Goal: Communication & Community: Answer question/provide support

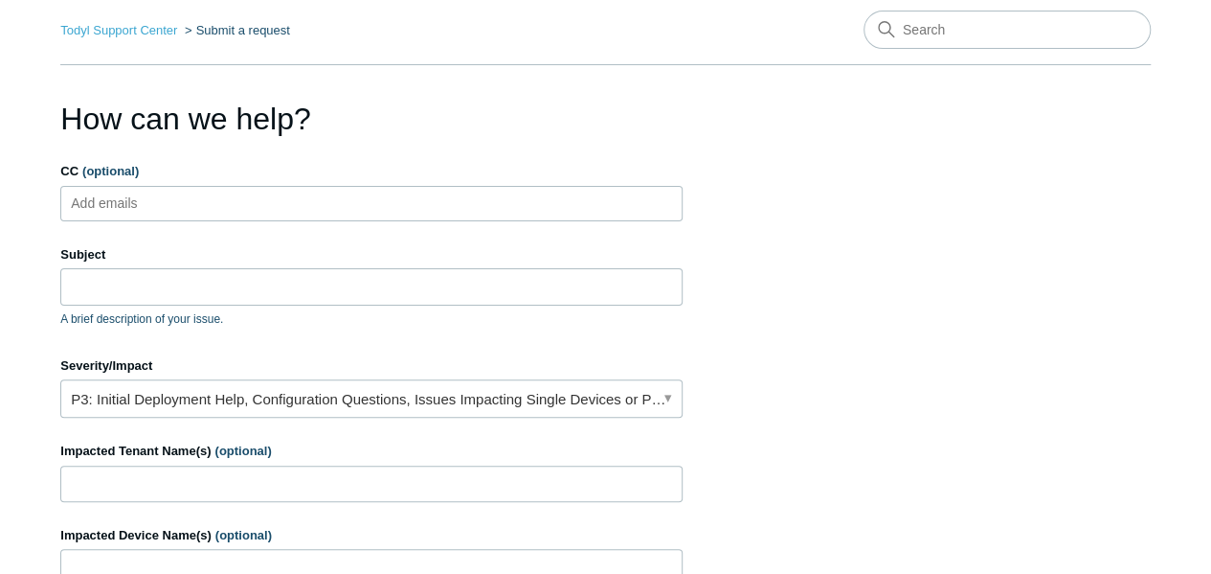
scroll to position [96, 0]
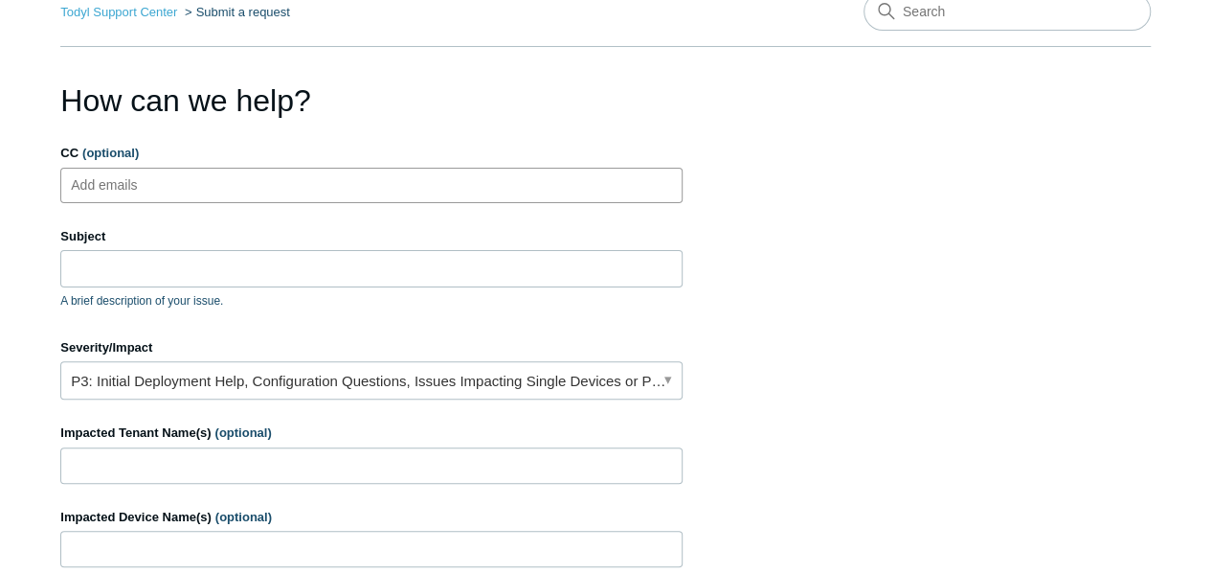
click at [234, 185] on ul "Add emails" at bounding box center [371, 185] width 622 height 35
type input "jowens@bluebaytechnology.com"
click at [852, 336] on section "How can we help? CC (optional) jowens@bluebaytechnology.com Subject A brief des…" at bounding box center [605, 519] width 1091 height 882
click at [274, 259] on input "Subject" at bounding box center [371, 268] width 622 height 36
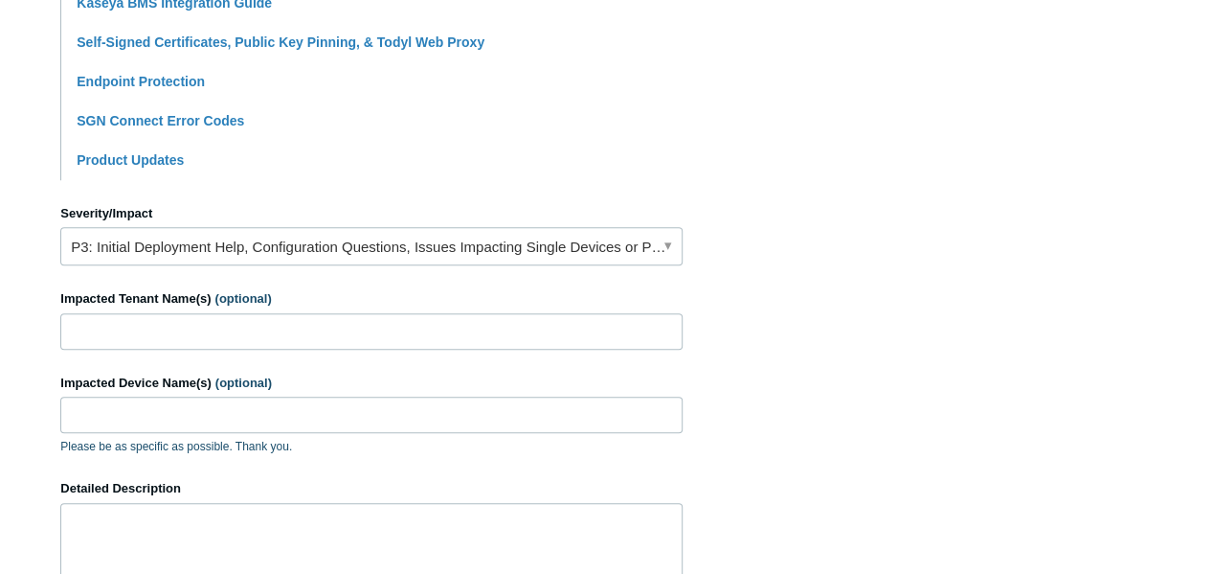
scroll to position [766, 0]
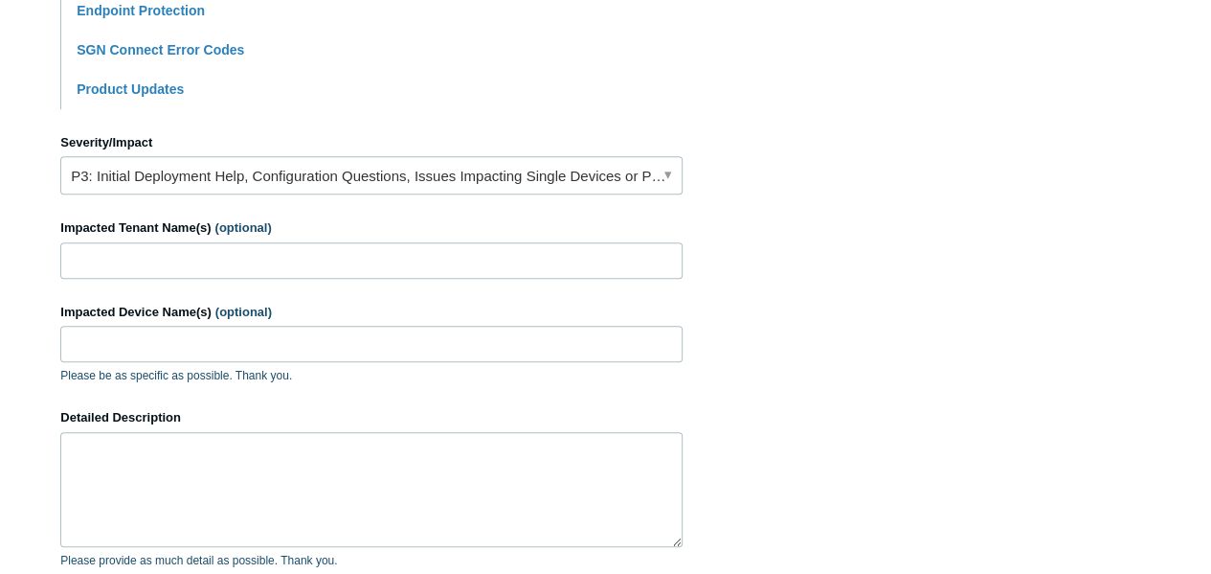
type input "Performance Issues on FAAR-AZR Server connecting to mapped drives"
click at [439, 183] on link "P3: Initial Deployment Help, Configuration Questions, Issues Impacting Single D…" at bounding box center [371, 175] width 622 height 38
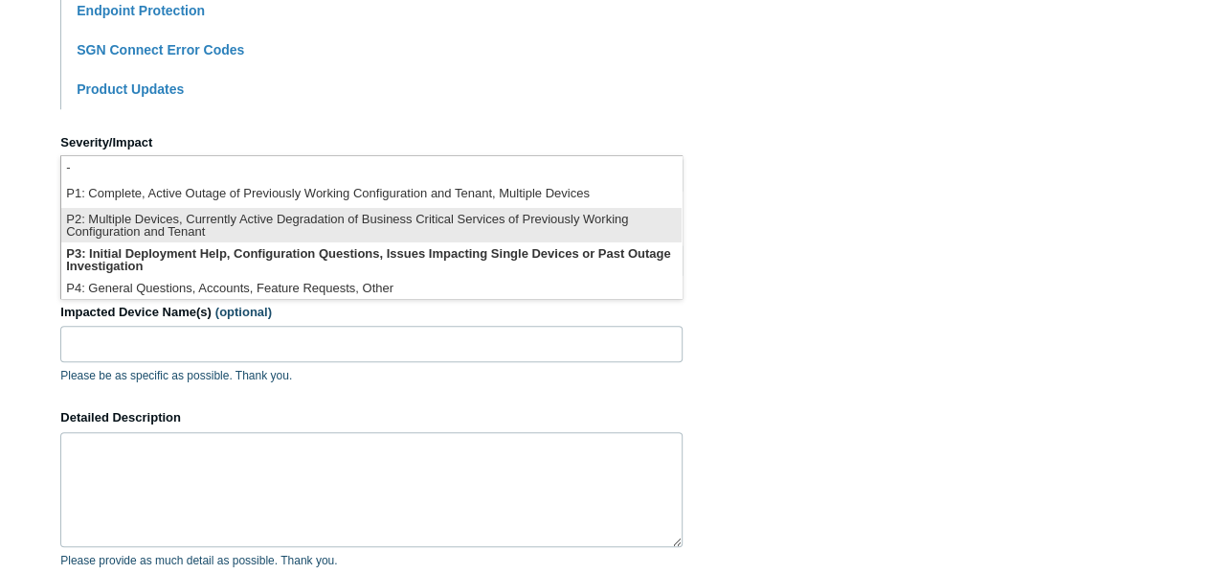
click at [345, 220] on li "P2: Multiple Devices, Currently Active Degradation of Business Critical Service…" at bounding box center [371, 225] width 620 height 34
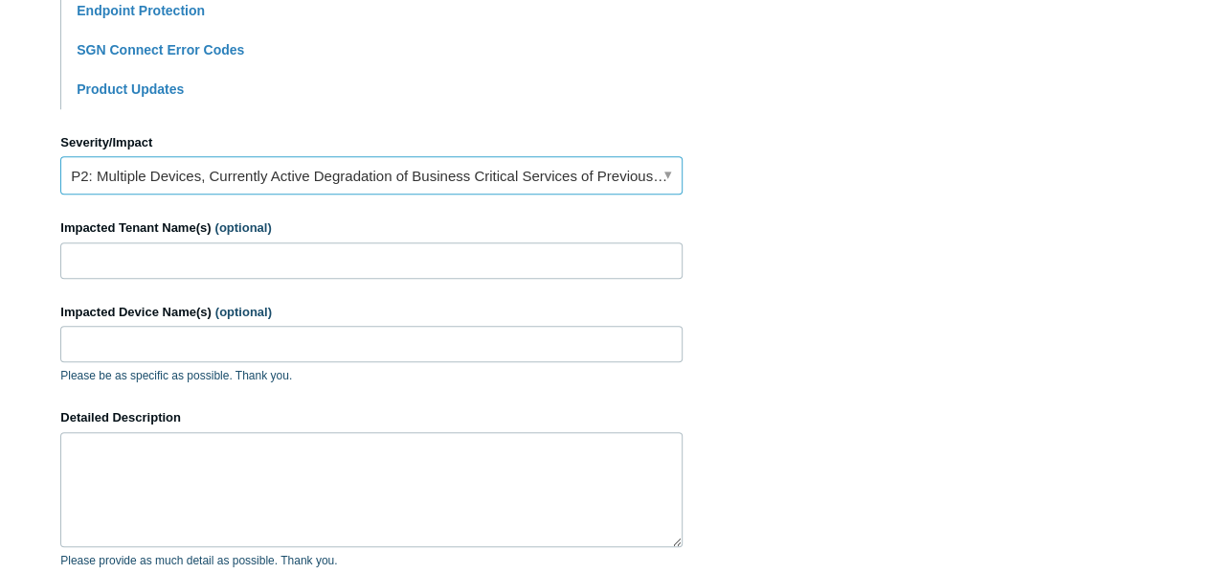
click at [359, 169] on link "P2: Multiple Devices, Currently Active Degradation of Business Critical Service…" at bounding box center [371, 175] width 622 height 38
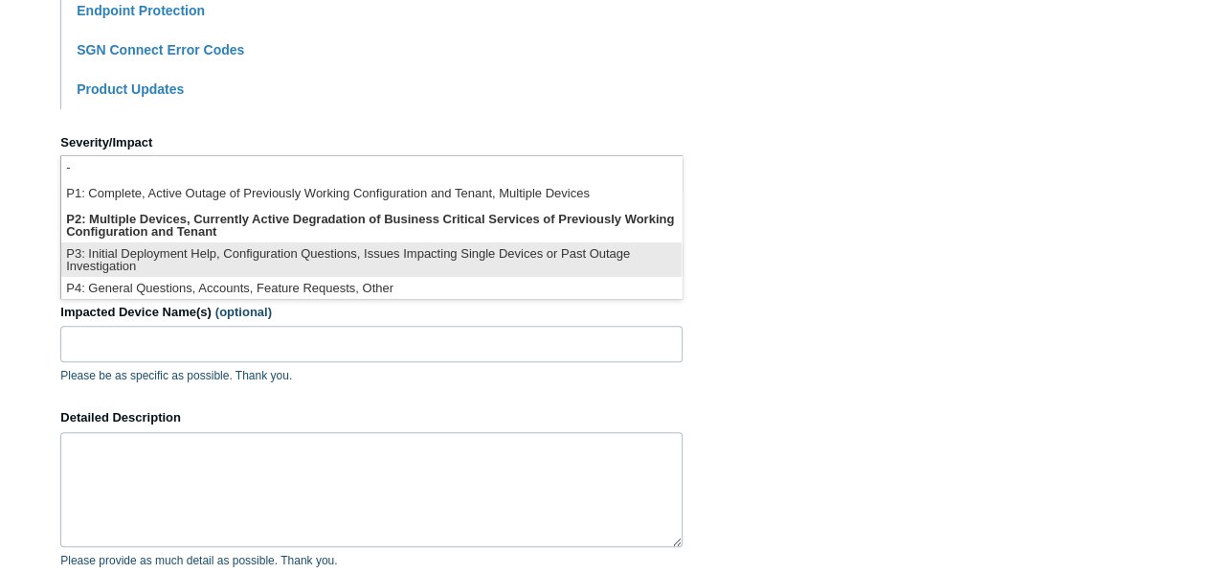
click at [283, 254] on li "P3: Initial Deployment Help, Configuration Questions, Issues Impacting Single D…" at bounding box center [371, 259] width 620 height 34
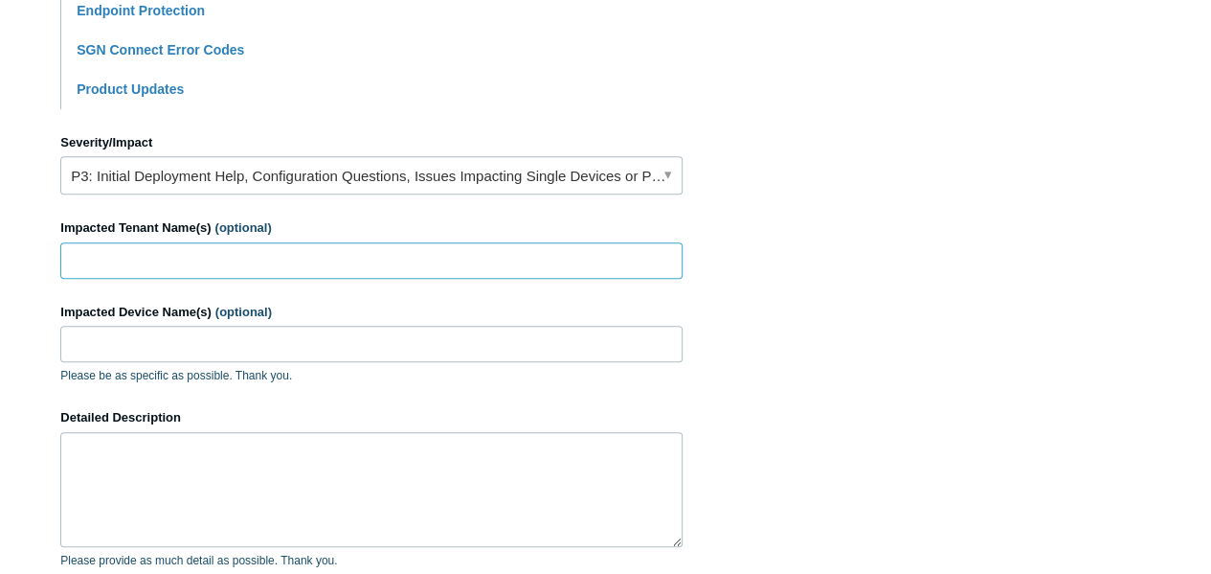
click at [213, 258] on input "Impacted Tenant Name(s) (optional)" at bounding box center [371, 260] width 622 height 36
type input "FAAR - Fredericksburg Area Association of Realtors"
click at [249, 338] on input "Impacted Device Name(s) (optional)" at bounding box center [371, 344] width 622 height 36
type input "A"
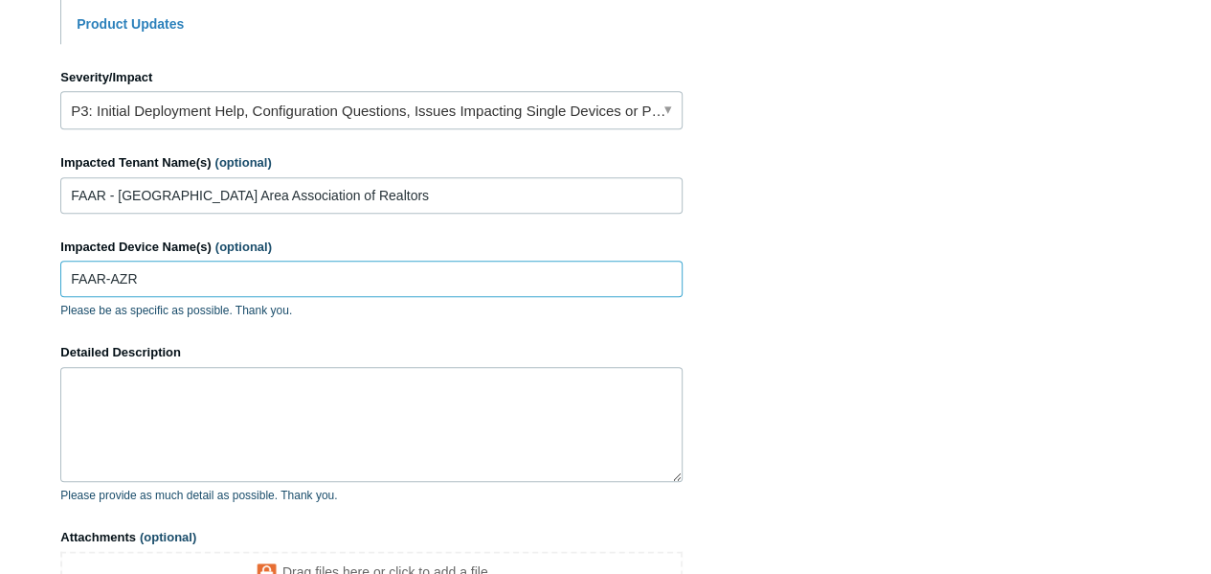
scroll to position [862, 0]
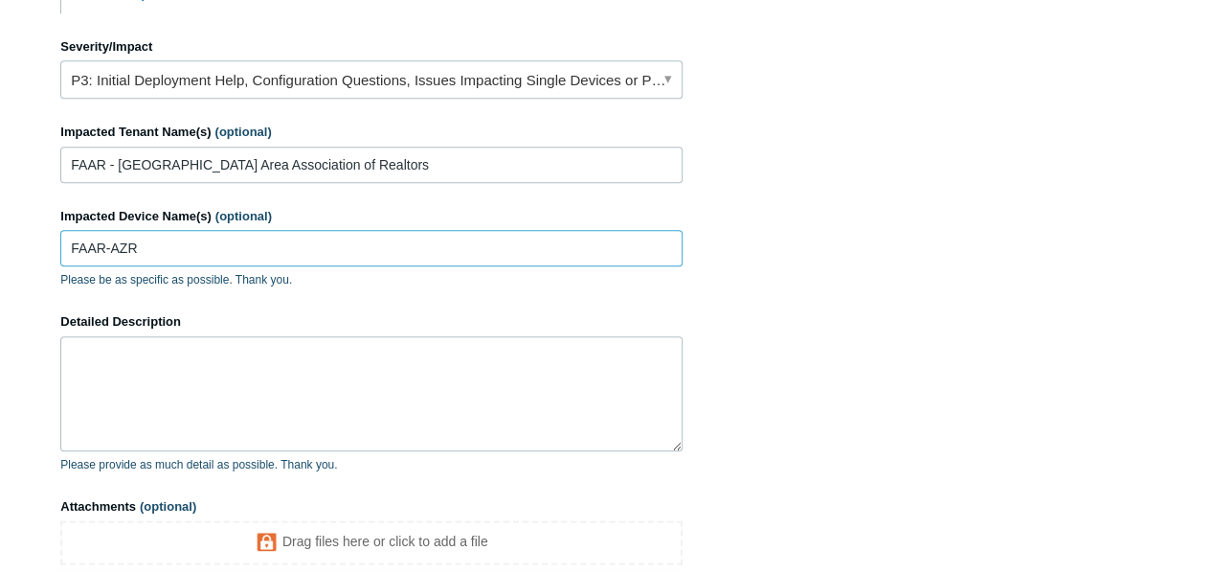
type input "FAAR-AZR"
click at [172, 371] on textarea "Detailed Description" at bounding box center [371, 393] width 622 height 115
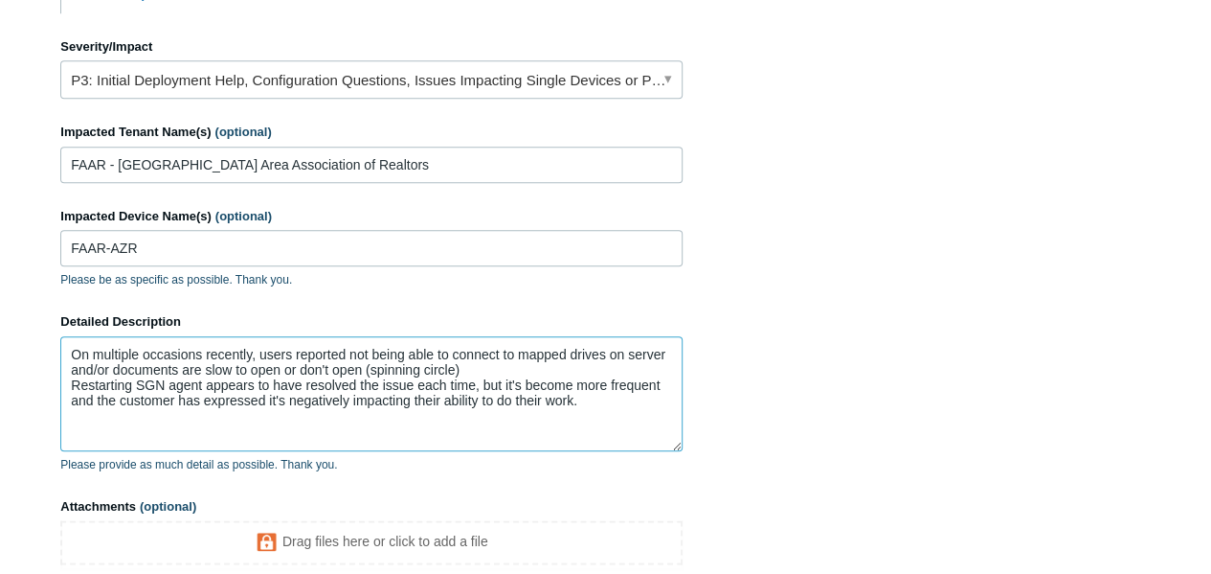
click at [603, 396] on textarea "On multiple occasions recently, users reported not being able to connect to map…" at bounding box center [371, 393] width 622 height 115
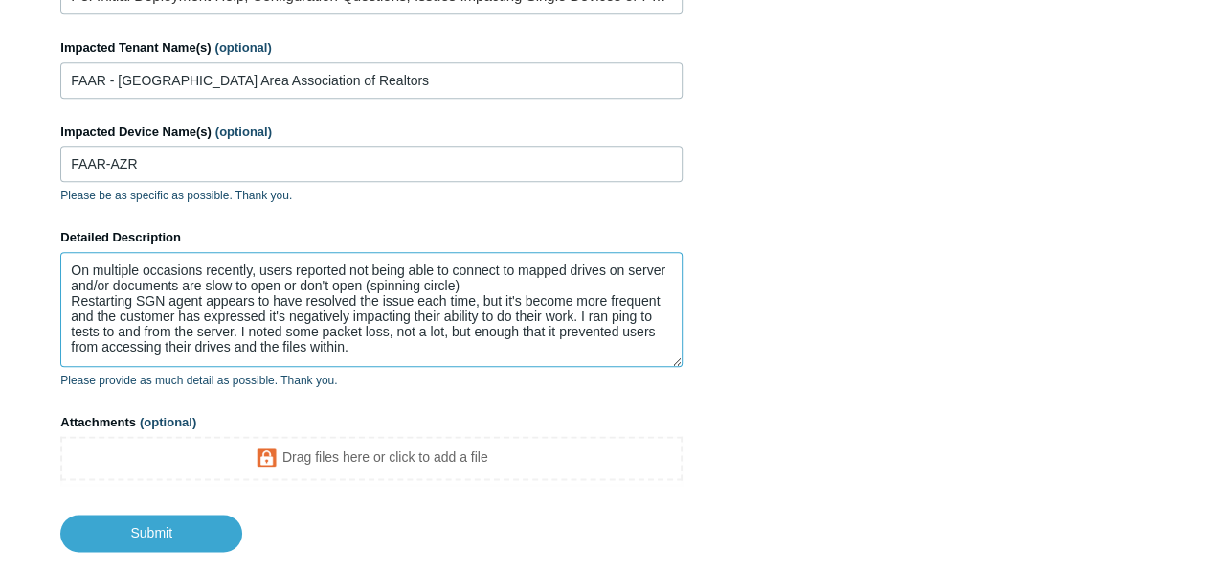
scroll to position [1053, 0]
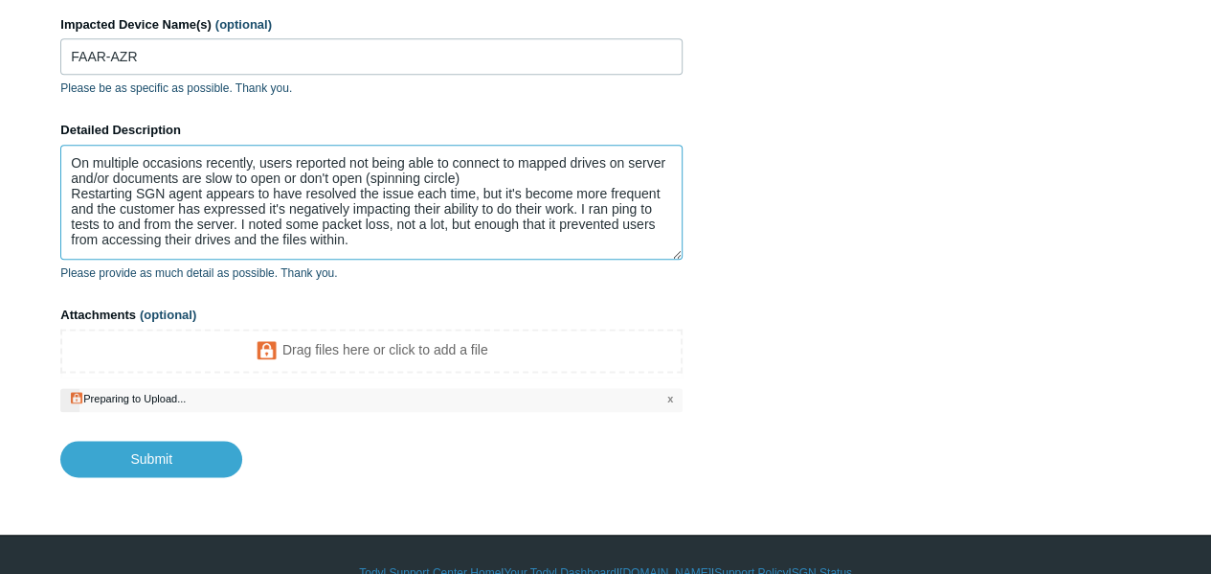
click at [406, 242] on textarea "On multiple occasions recently, users reported not being able to connect to map…" at bounding box center [371, 202] width 622 height 115
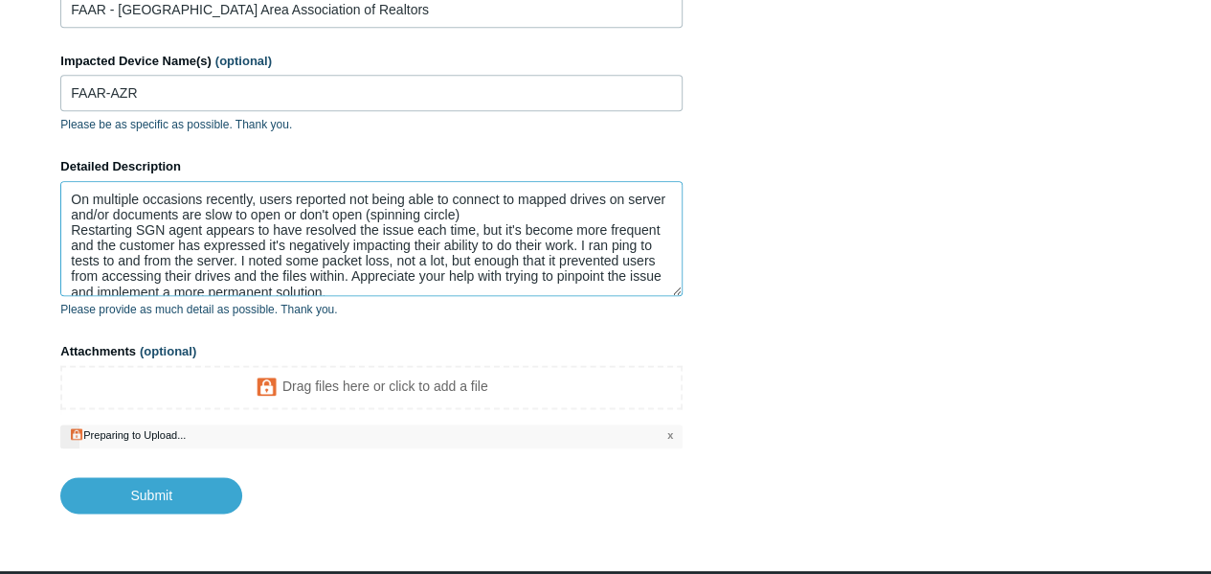
scroll to position [1086, 0]
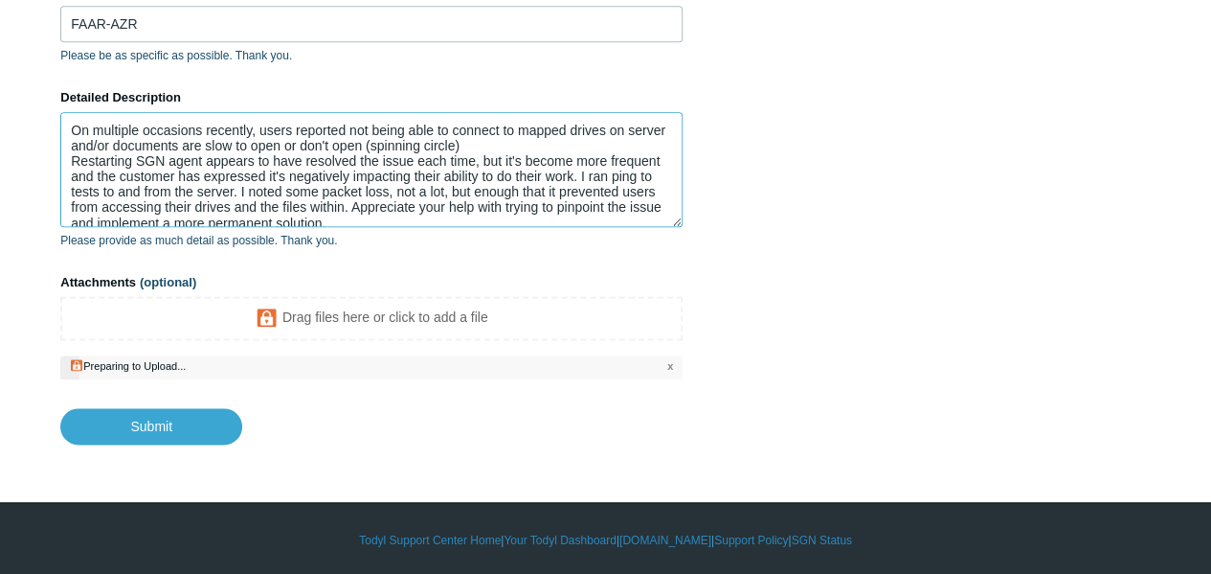
click at [446, 202] on textarea "On multiple occasions recently, users reported not being able to connect to map…" at bounding box center [371, 169] width 622 height 115
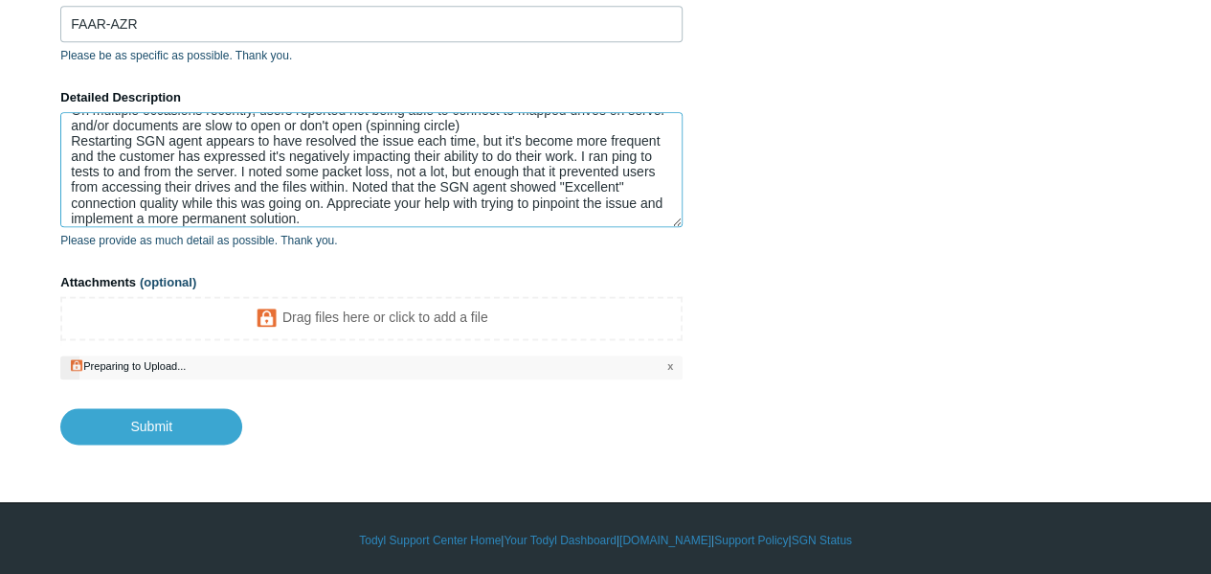
scroll to position [29, 0]
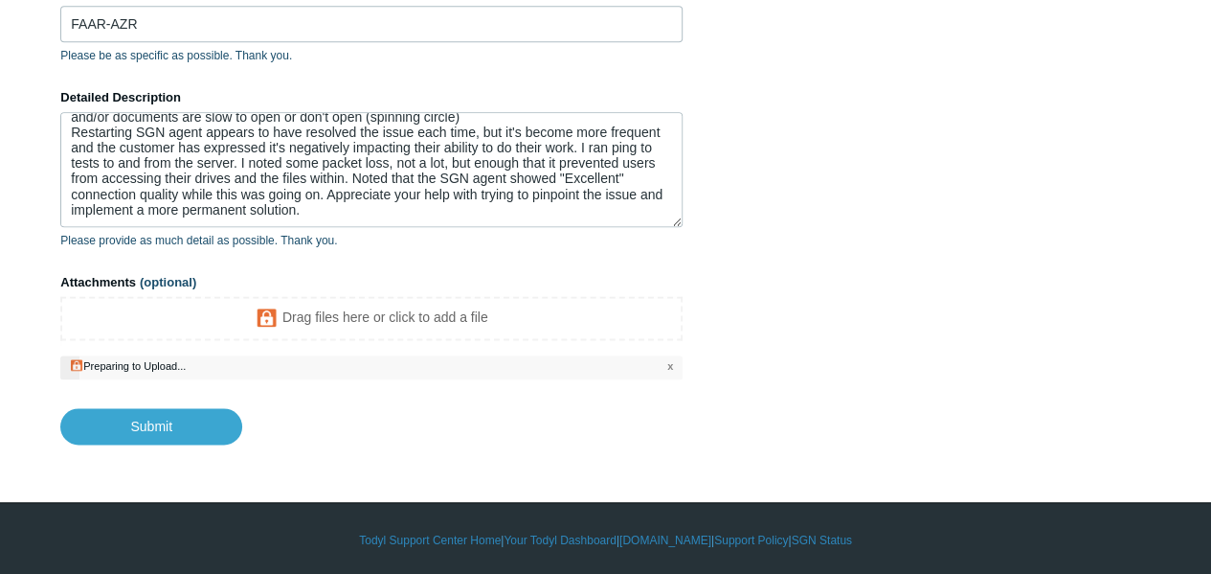
click at [670, 363] on span "x" at bounding box center [670, 366] width 6 height 16
click at [672, 366] on span "x" at bounding box center [670, 366] width 6 height 16
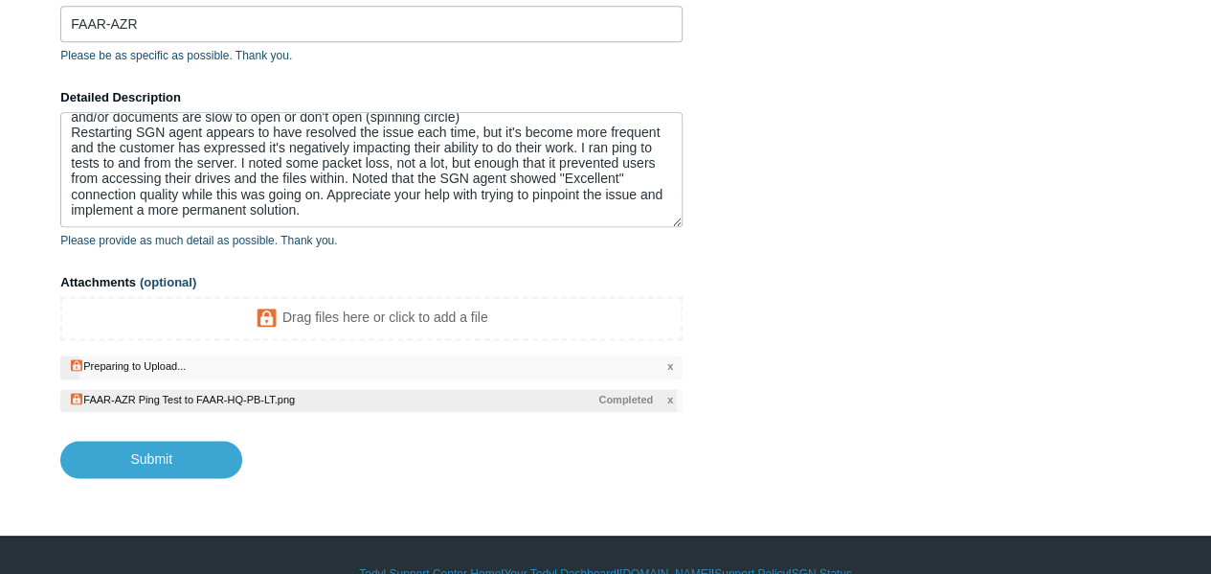
click at [670, 364] on span "x" at bounding box center [670, 366] width 6 height 16
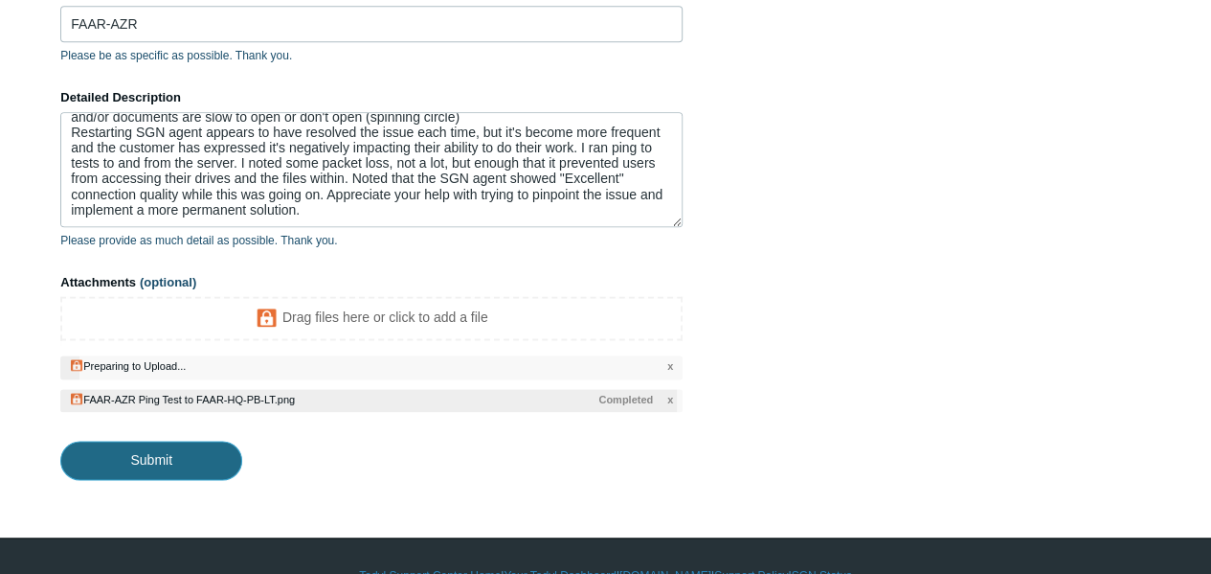
click at [190, 453] on input "Submit" at bounding box center [151, 459] width 182 height 38
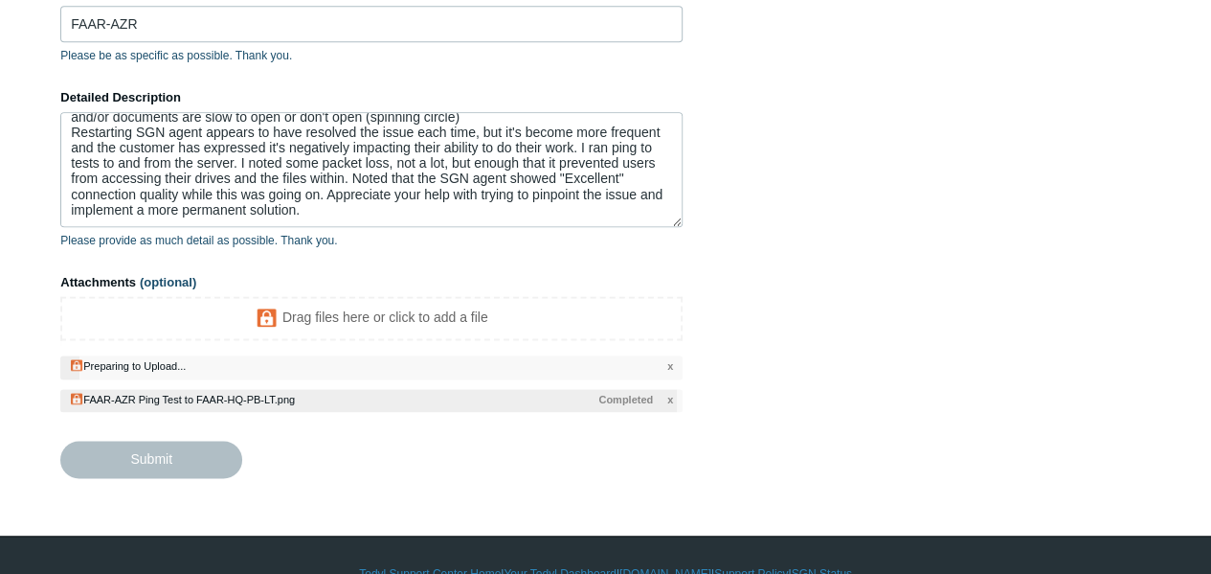
type textarea "On multiple occasions recently, users reported not being able to connect to map…"
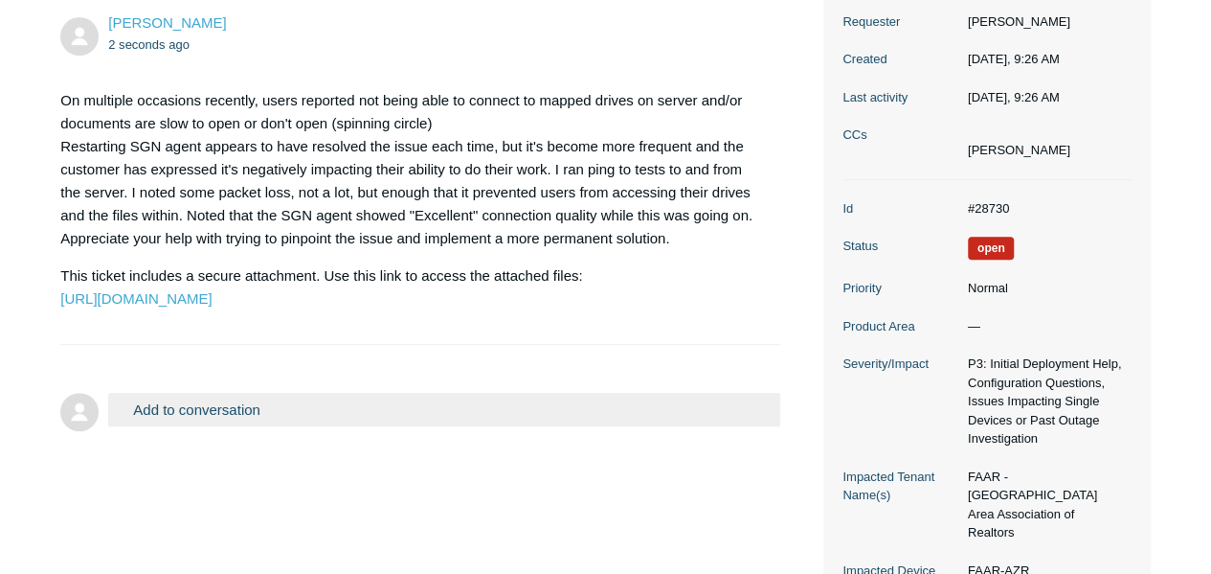
scroll to position [325, 0]
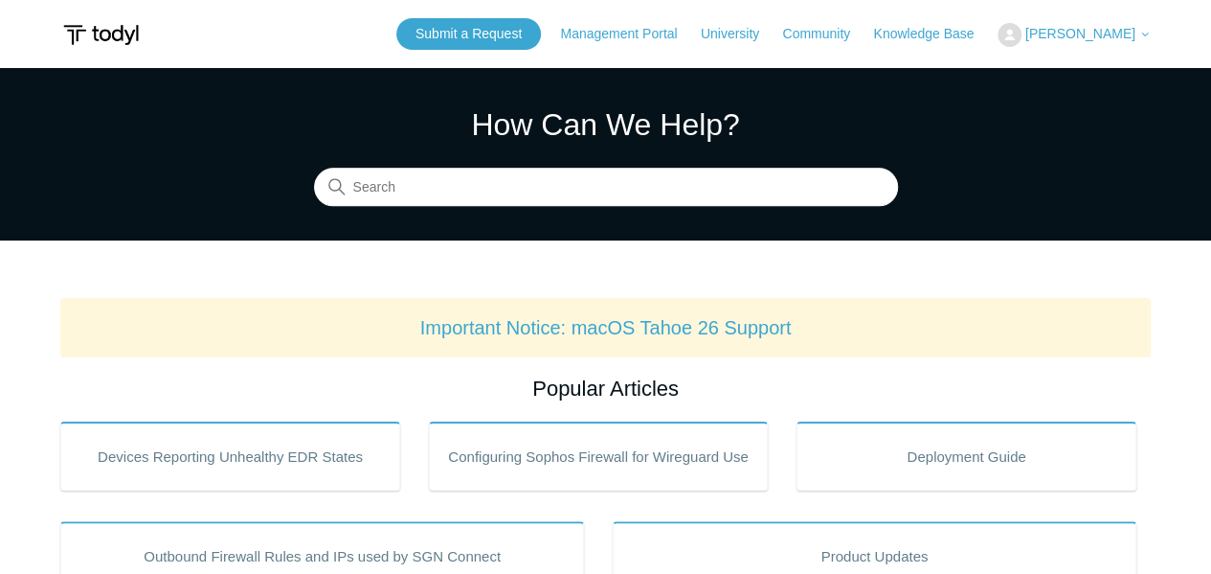
click at [1092, 39] on span "[PERSON_NAME]" at bounding box center [1080, 33] width 110 height 15
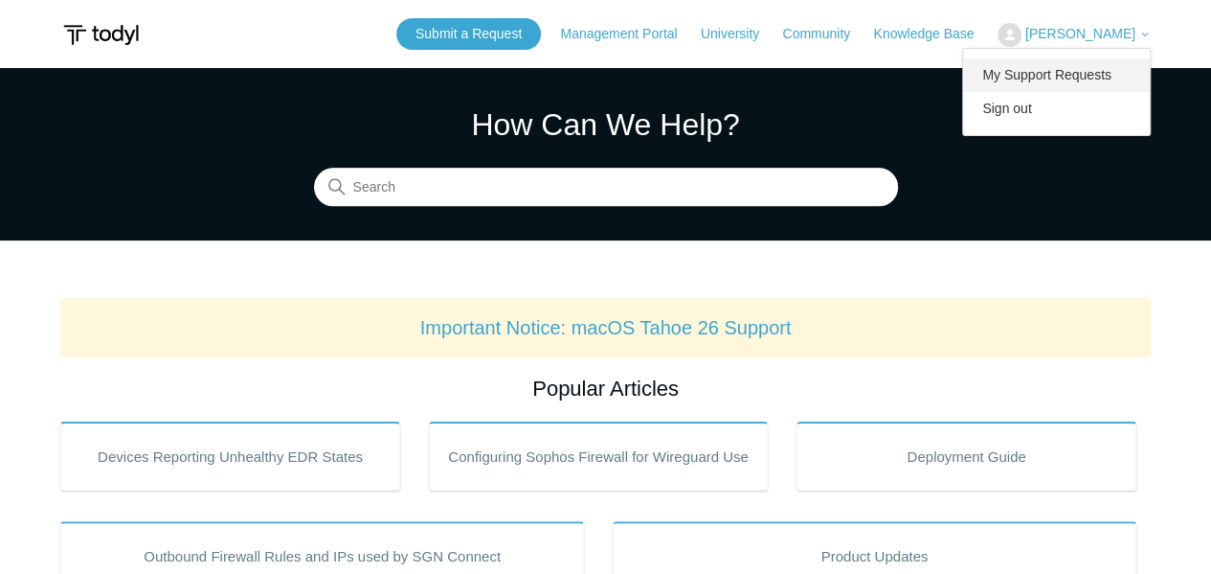
click at [1017, 79] on link "My Support Requests" at bounding box center [1056, 75] width 187 height 34
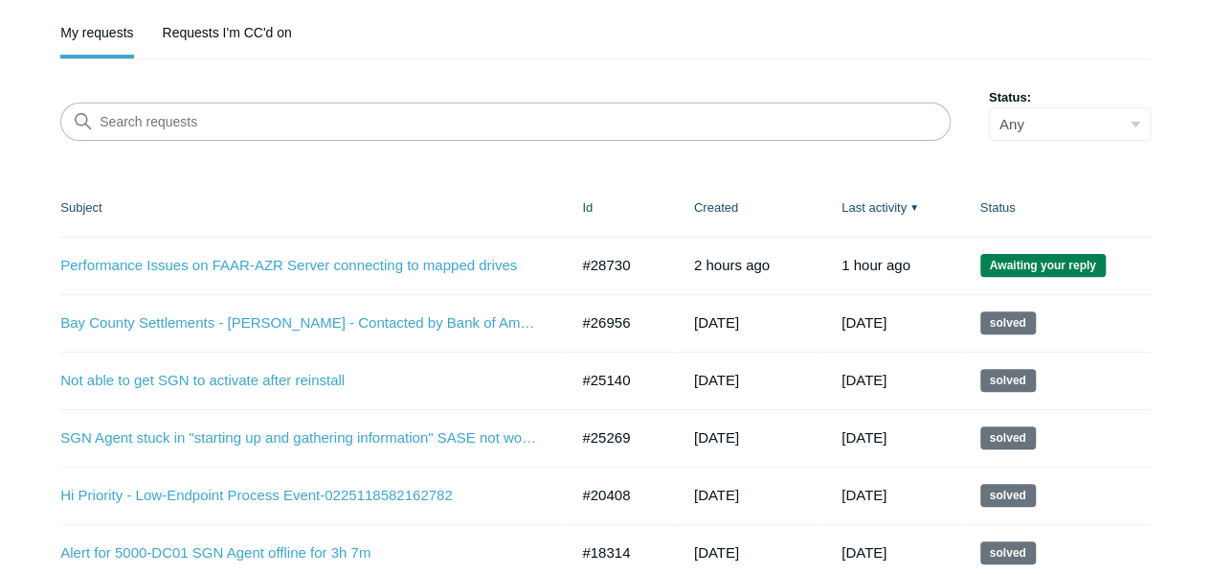
scroll to position [192, 0]
click at [442, 262] on link "Performance Issues on FAAR-AZR Server connecting to mapped drives" at bounding box center [299, 265] width 479 height 22
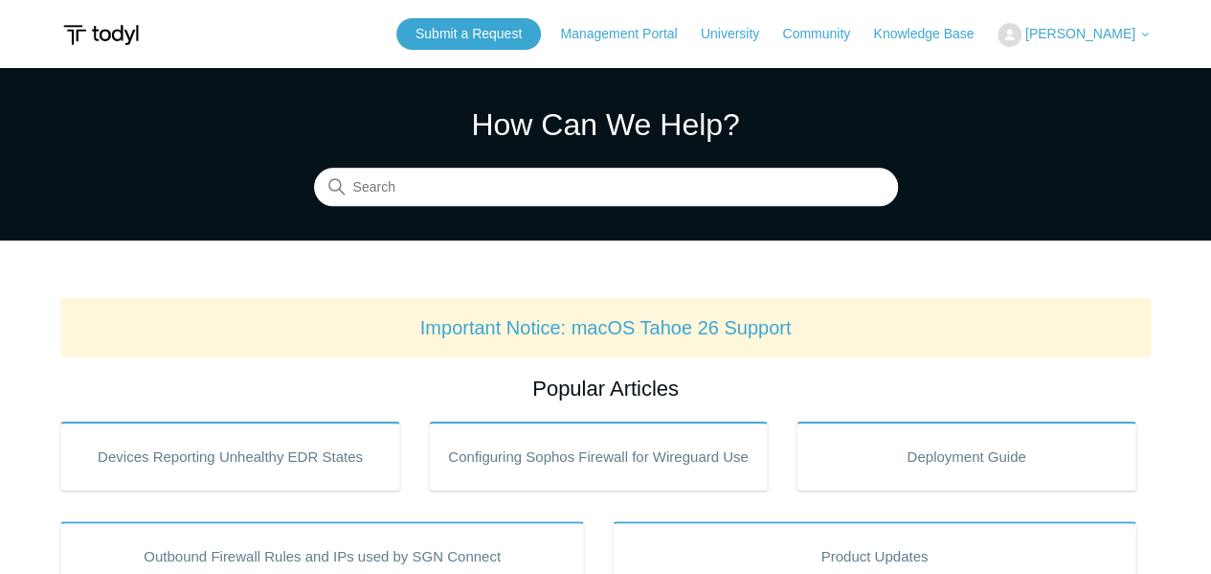
click at [1068, 36] on span "[PERSON_NAME]" at bounding box center [1080, 33] width 110 height 15
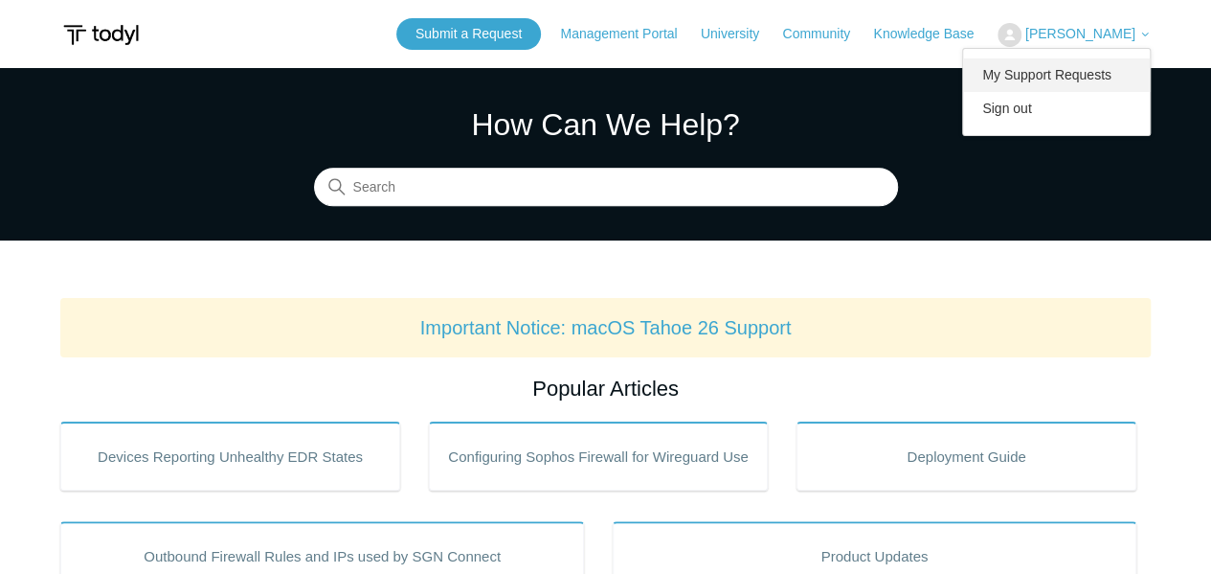
click at [1055, 71] on link "My Support Requests" at bounding box center [1056, 75] width 187 height 34
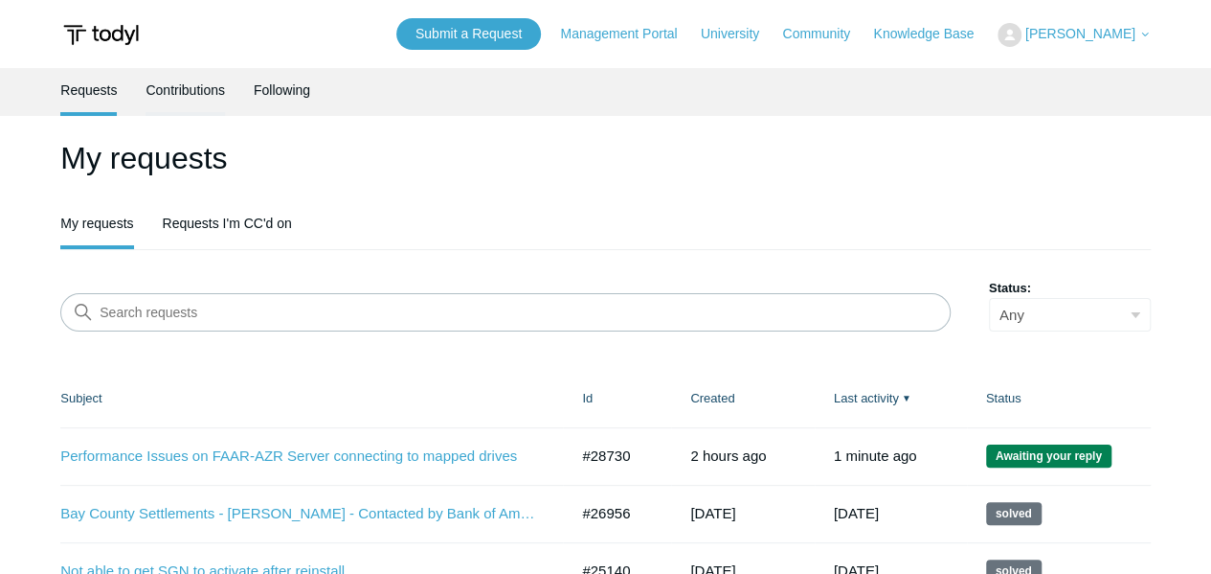
click at [195, 101] on link "Contributions" at bounding box center [185, 88] width 79 height 40
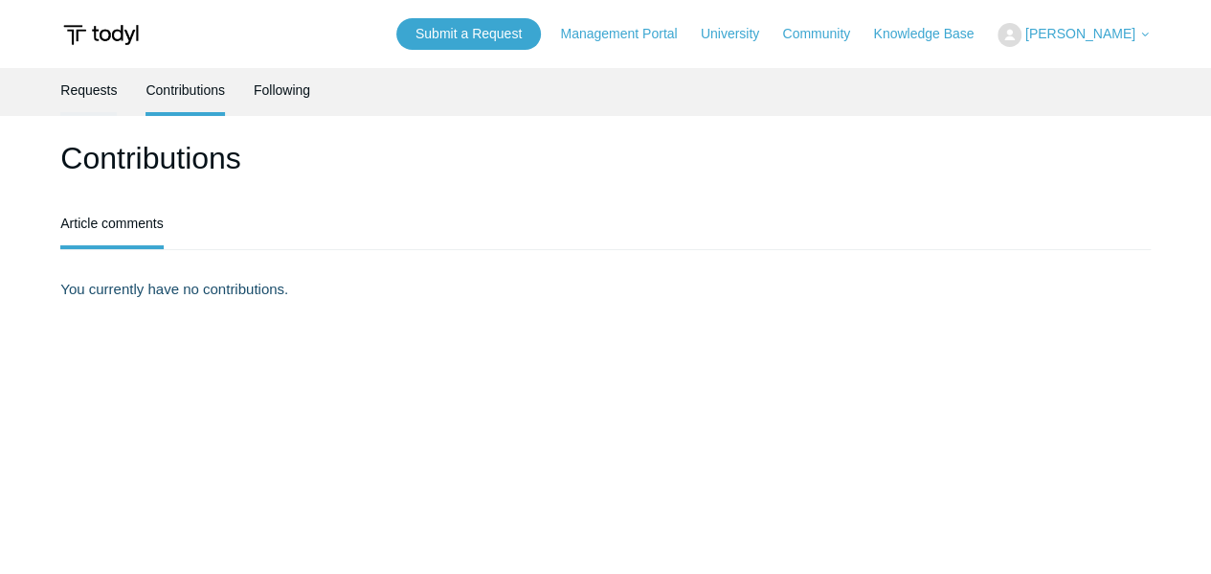
click at [109, 95] on link "Requests" at bounding box center [88, 88] width 56 height 40
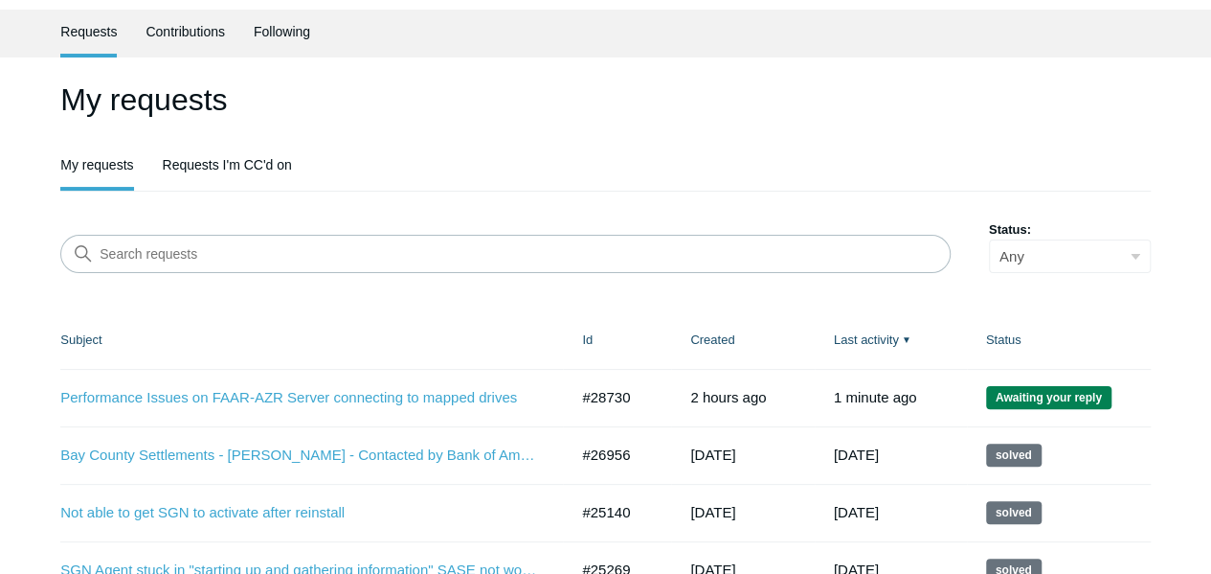
scroll to position [192, 0]
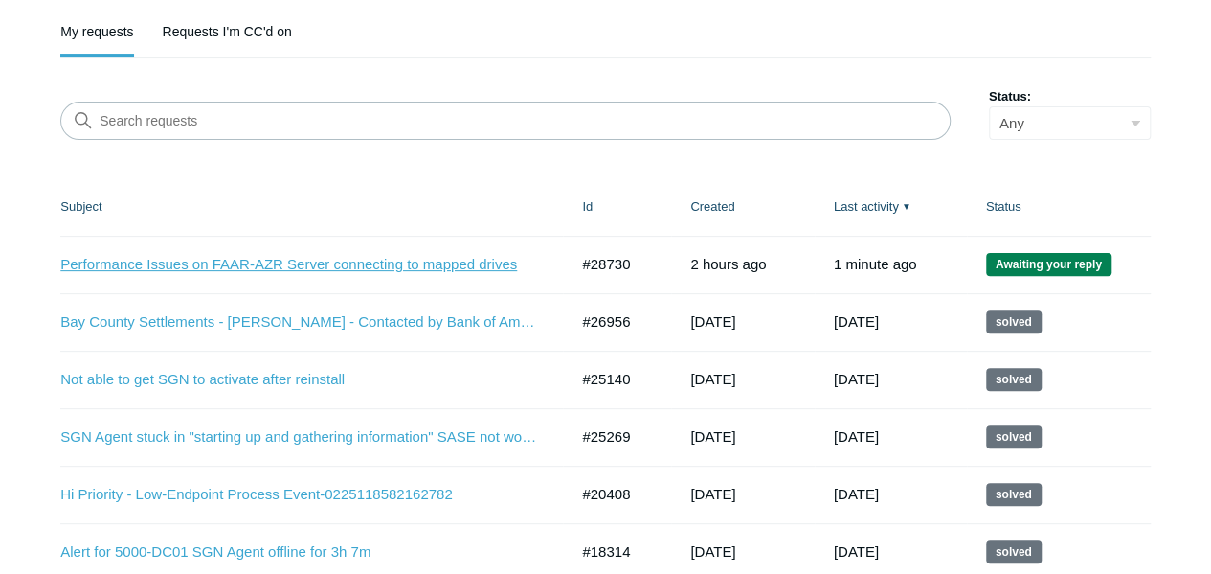
click at [348, 267] on link "Performance Issues on FAAR-AZR Server connecting to mapped drives" at bounding box center [299, 265] width 479 height 22
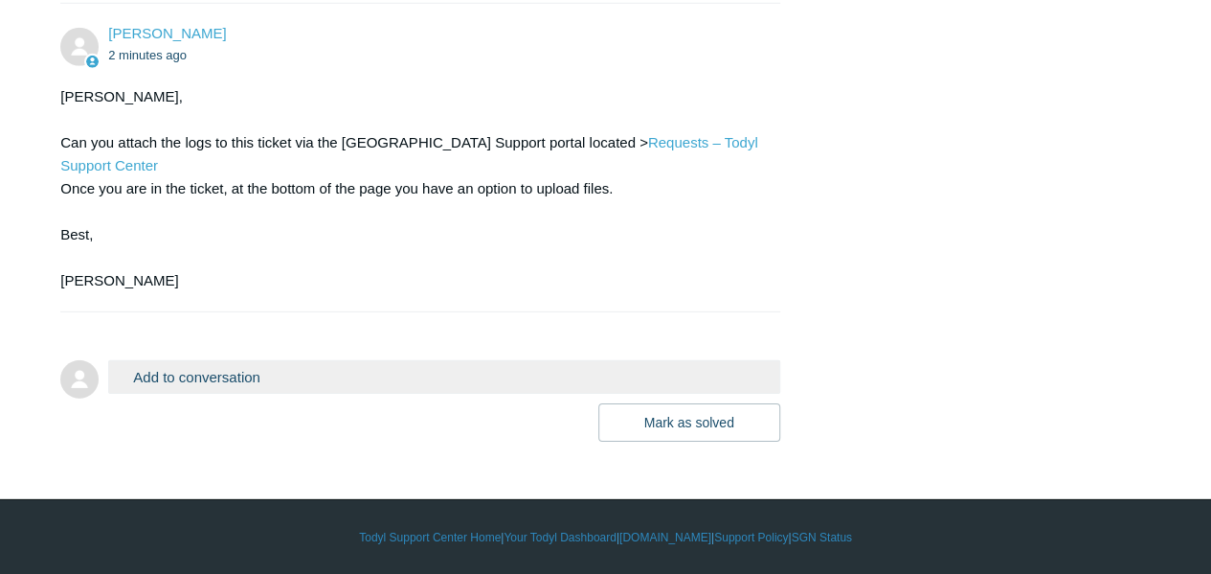
scroll to position [2834, 0]
click at [196, 380] on button "Add to conversation" at bounding box center [443, 376] width 671 height 34
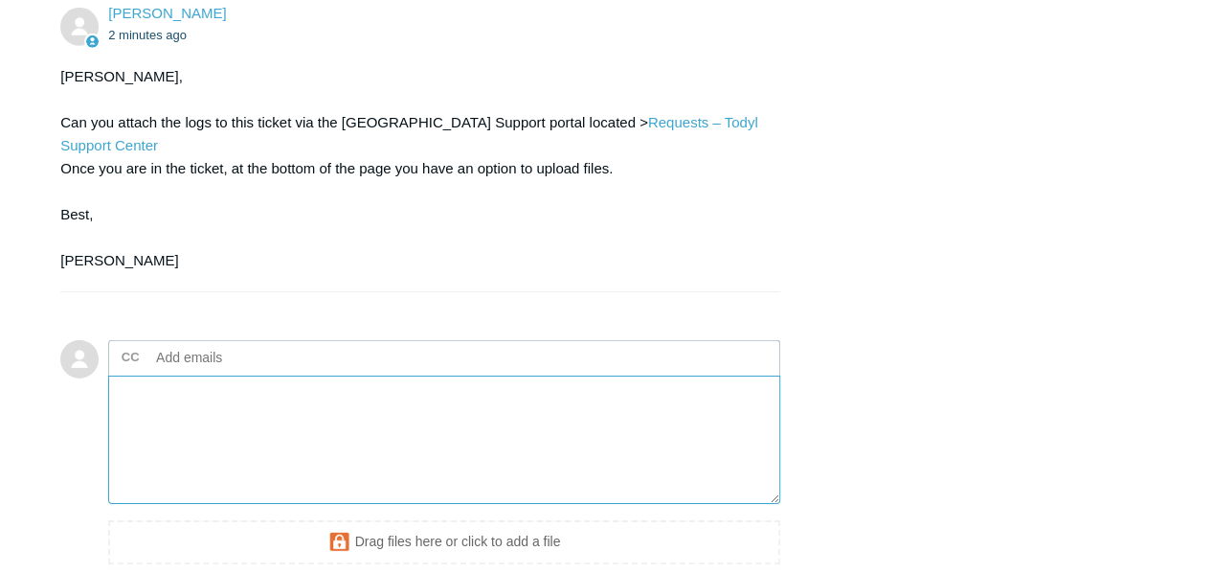
scroll to position [3045, 0]
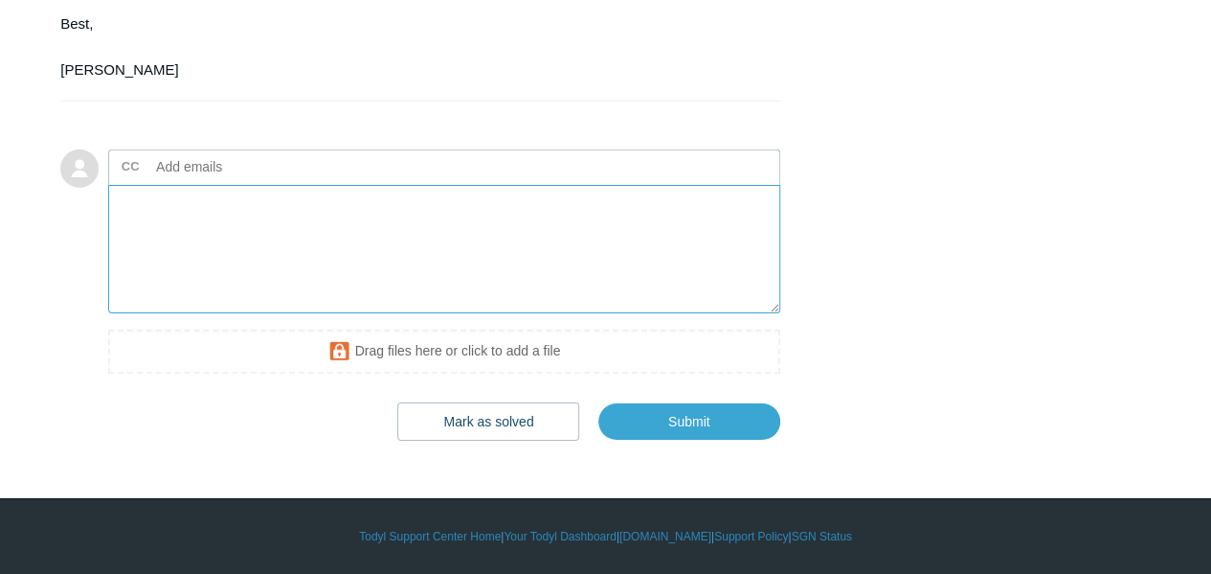
click at [216, 225] on textarea "Add your reply" at bounding box center [443, 249] width 671 height 129
click at [258, 221] on textarea "Add your reply" at bounding box center [443, 249] width 671 height 129
type textarea "w"
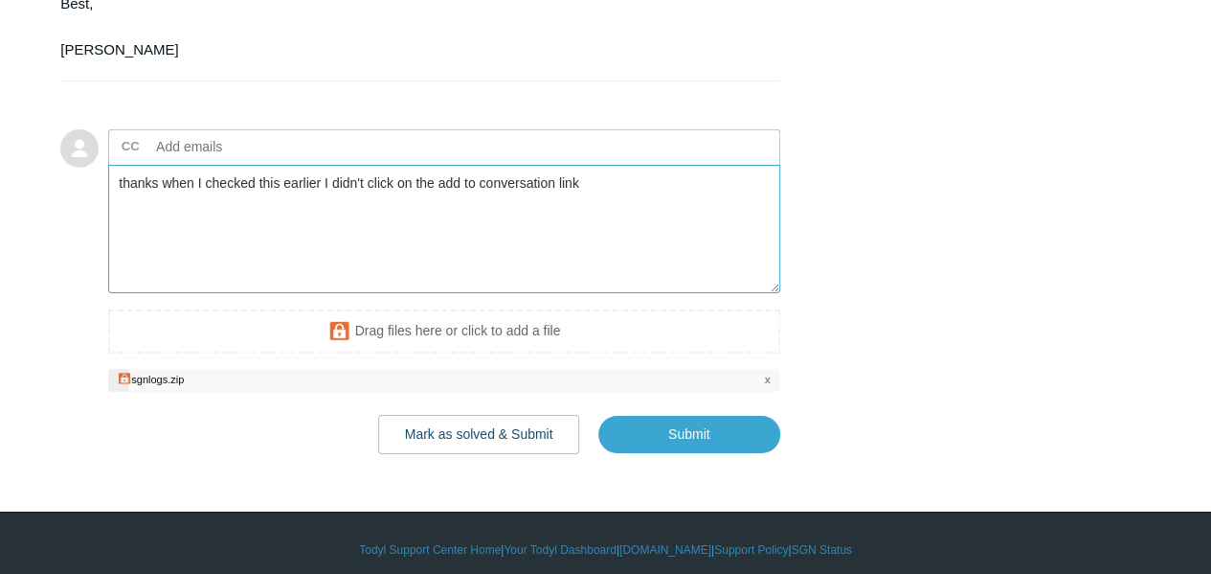
click at [339, 253] on textarea "thanks when I checked this earlier I didn't click on the add to conversation li…" at bounding box center [443, 229] width 671 height 129
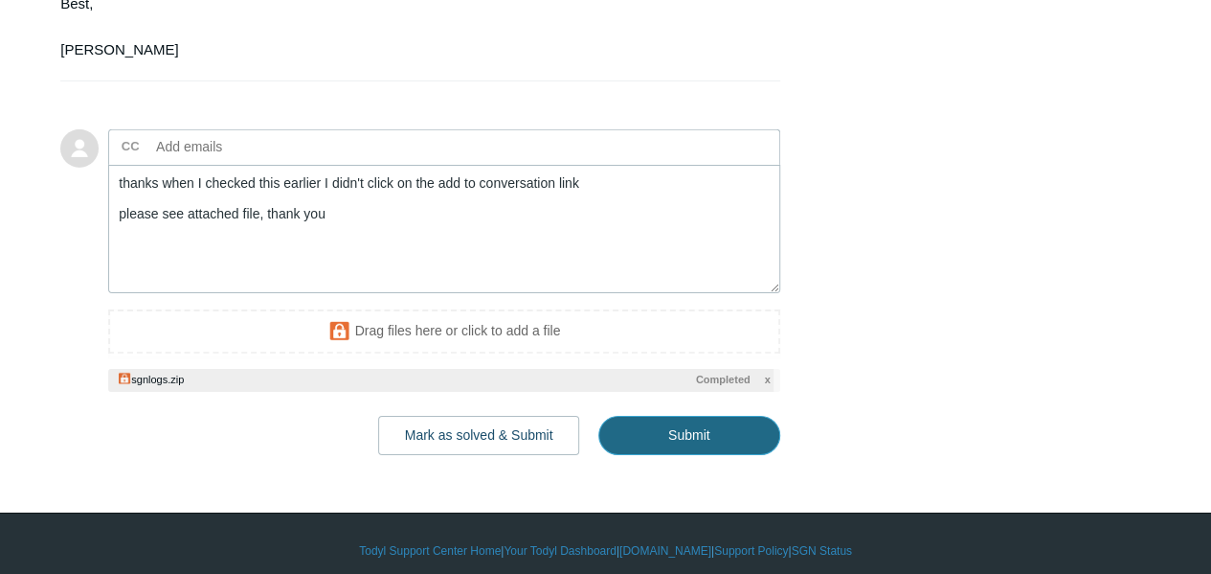
click at [710, 453] on input "Submit" at bounding box center [689, 435] width 182 height 38
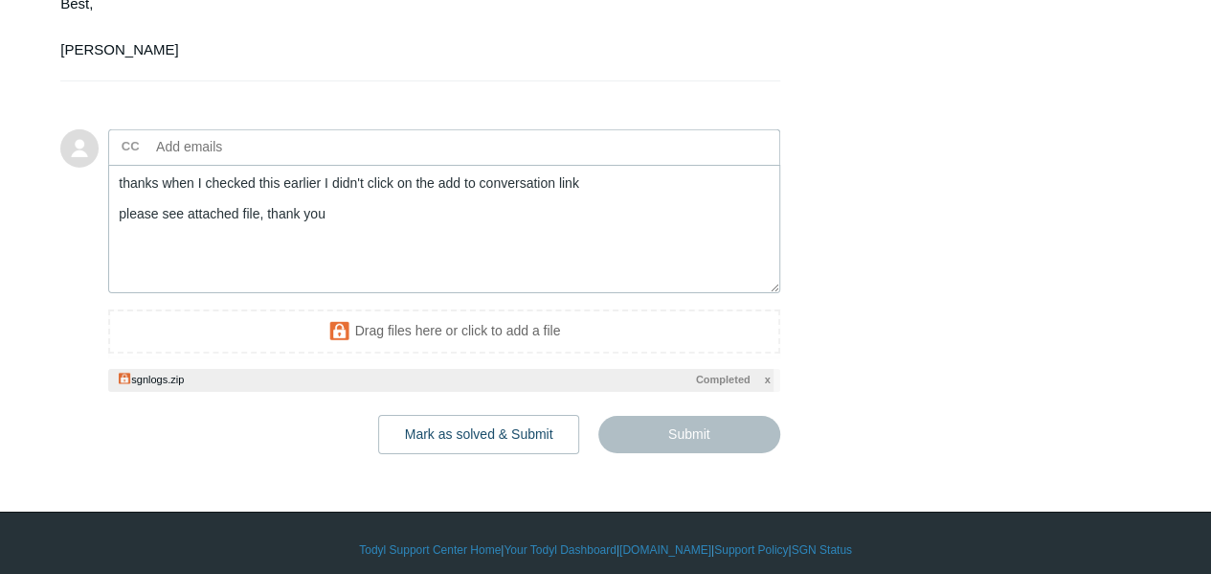
type textarea "thanks when I checked this earlier I didn't click on the add to conversation li…"
